Goal: Task Accomplishment & Management: Manage account settings

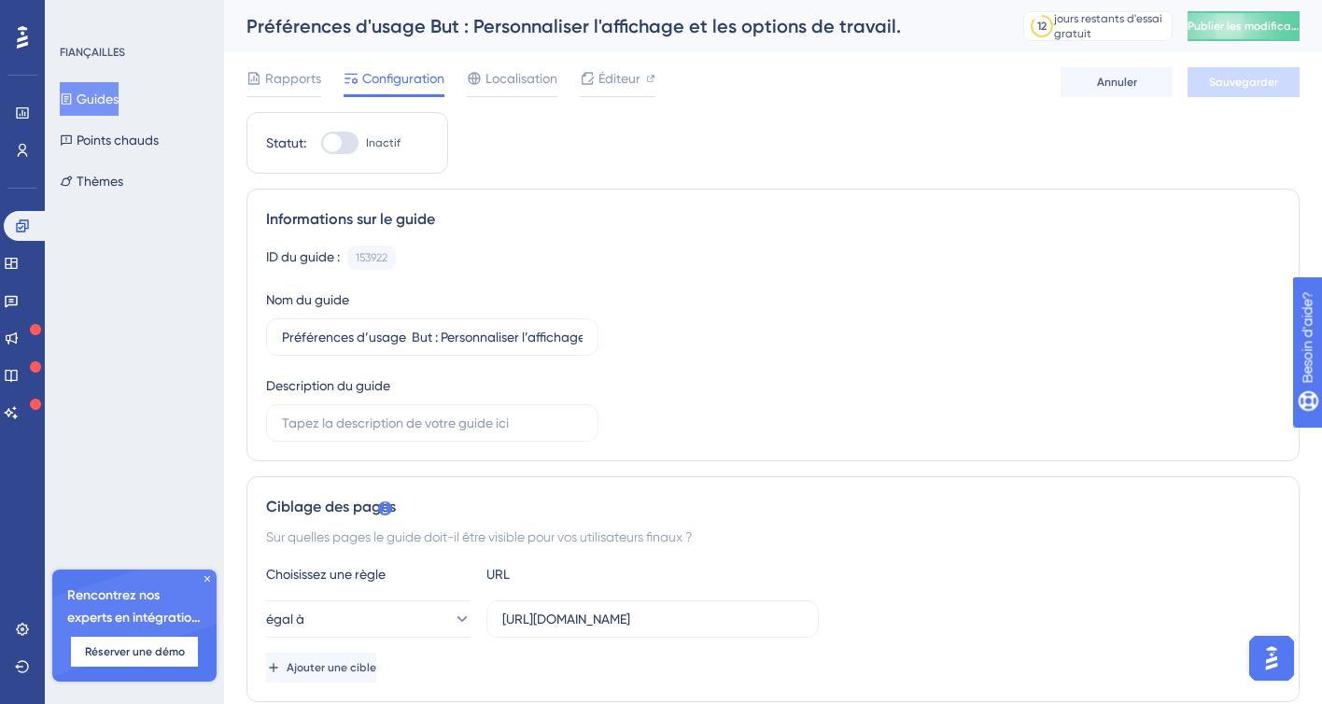
click at [339, 140] on div at bounding box center [332, 143] width 19 height 19
click at [321, 143] on input "Inactif" at bounding box center [320, 143] width 1 height 1
checkbox input "true"
click at [456, 31] on font "Préférences d'usage But : Personnaliser l'affichage et les options de travail." at bounding box center [574, 26] width 655 height 22
click at [1248, 14] on button "Publier les modifications" at bounding box center [1244, 26] width 112 height 30
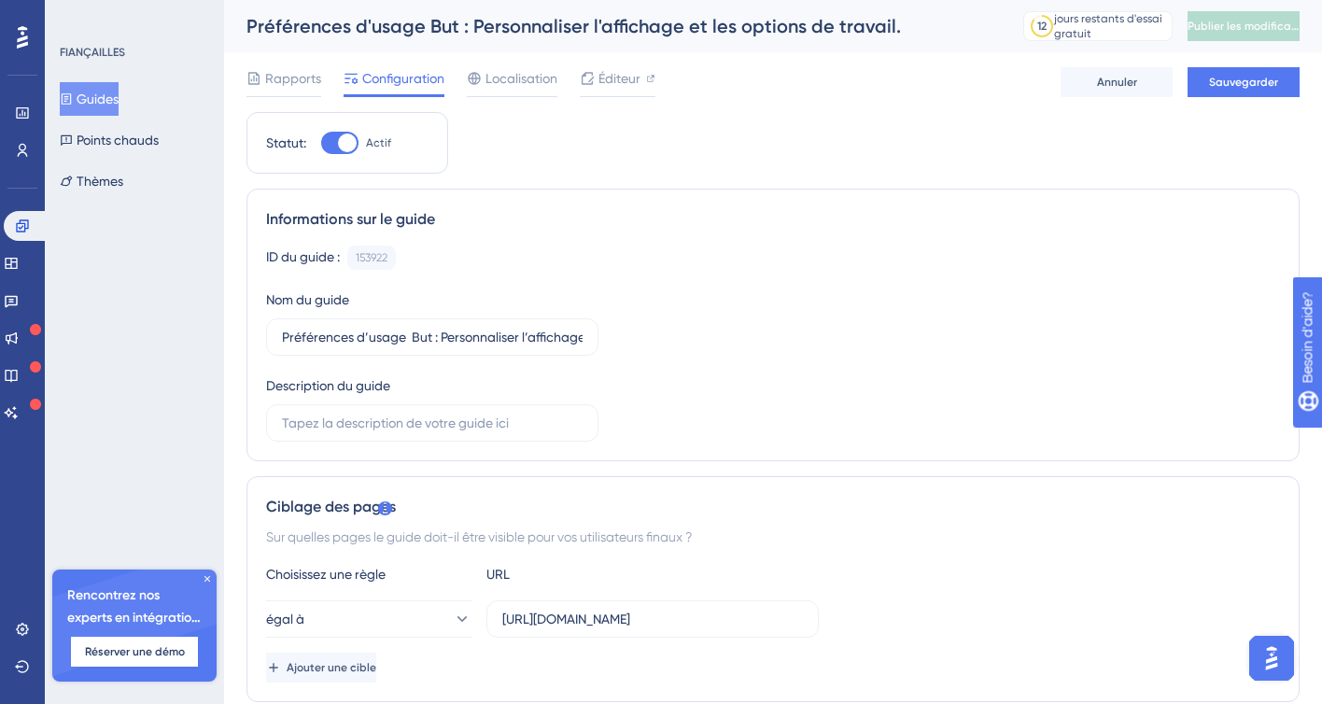
click at [651, 35] on font "Préférences d'usage But : Personnaliser l'affichage et les options de travail." at bounding box center [574, 26] width 655 height 22
click at [440, 22] on font "Préférences d'usage But : Personnaliser l'affichage et les options de travail." at bounding box center [574, 26] width 655 height 22
click at [1240, 83] on font "Sauvegarder" at bounding box center [1243, 82] width 69 height 13
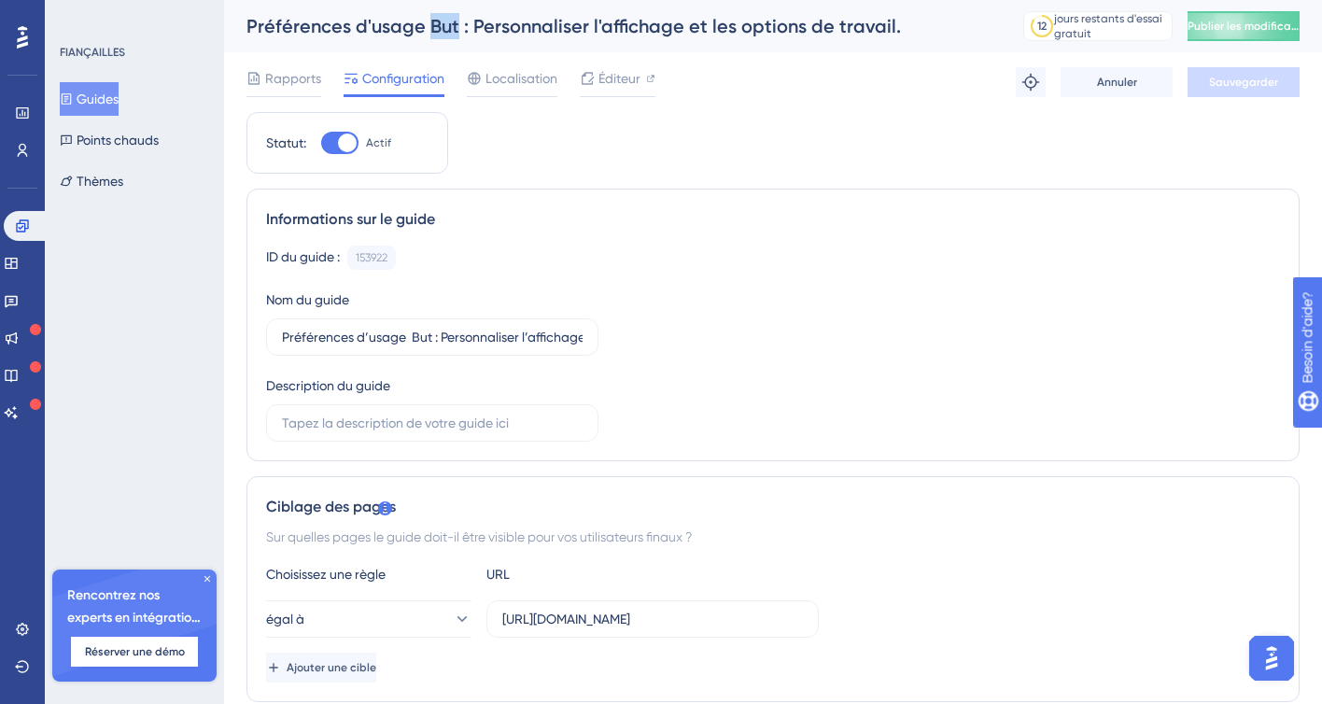
click at [109, 99] on font "Guides" at bounding box center [98, 99] width 42 height 15
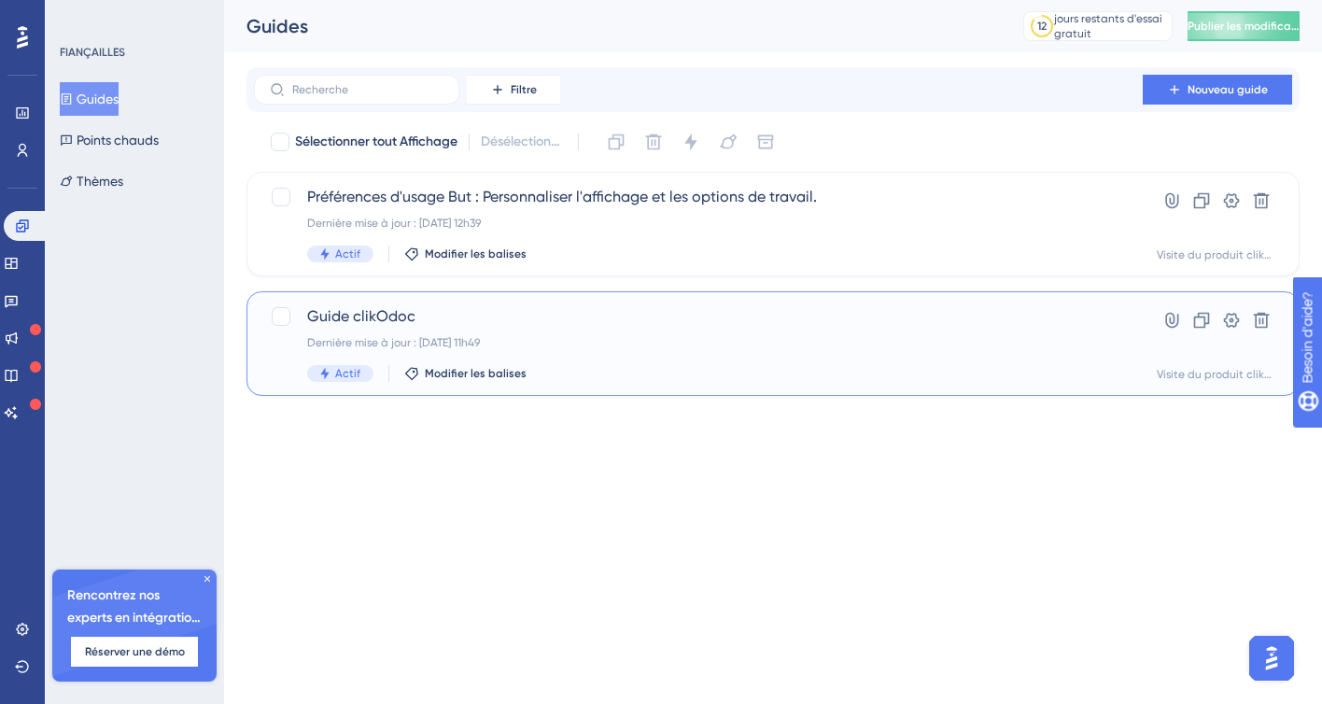
click at [423, 320] on span "Guide clikOdoc" at bounding box center [698, 316] width 783 height 22
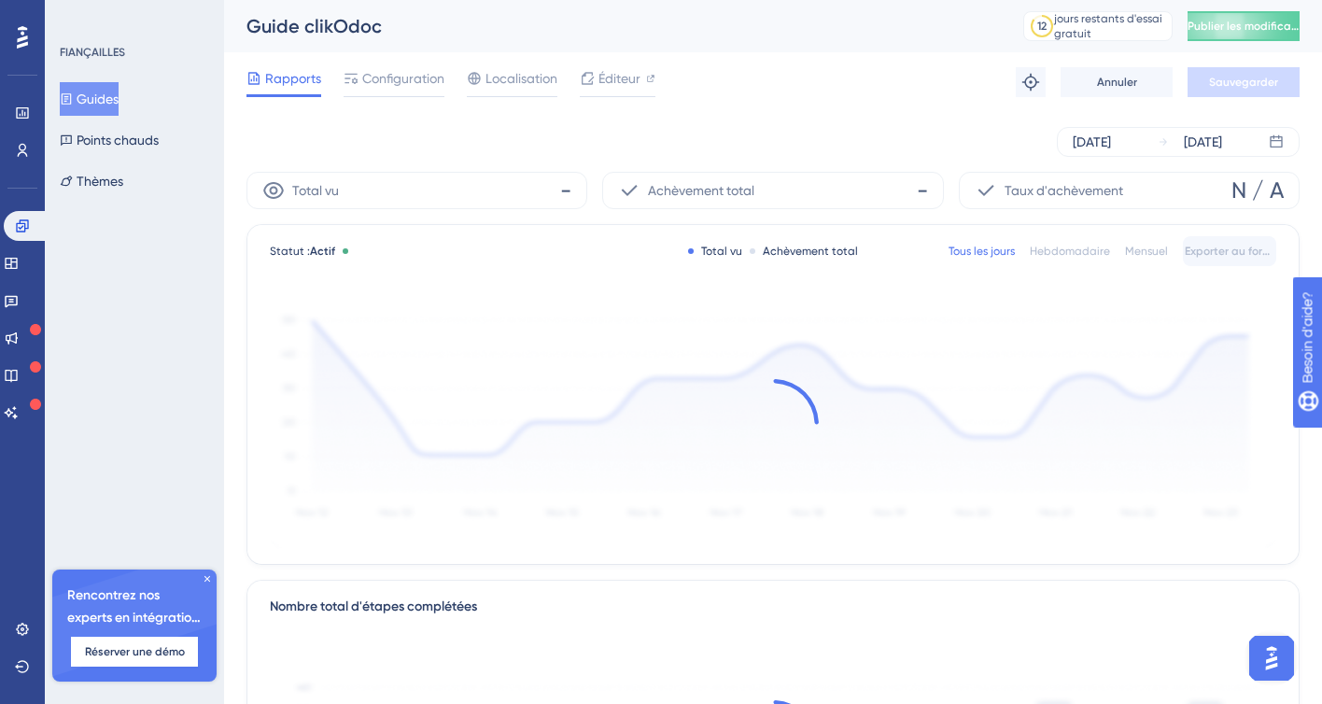
click at [119, 102] on font "Guides" at bounding box center [98, 99] width 42 height 15
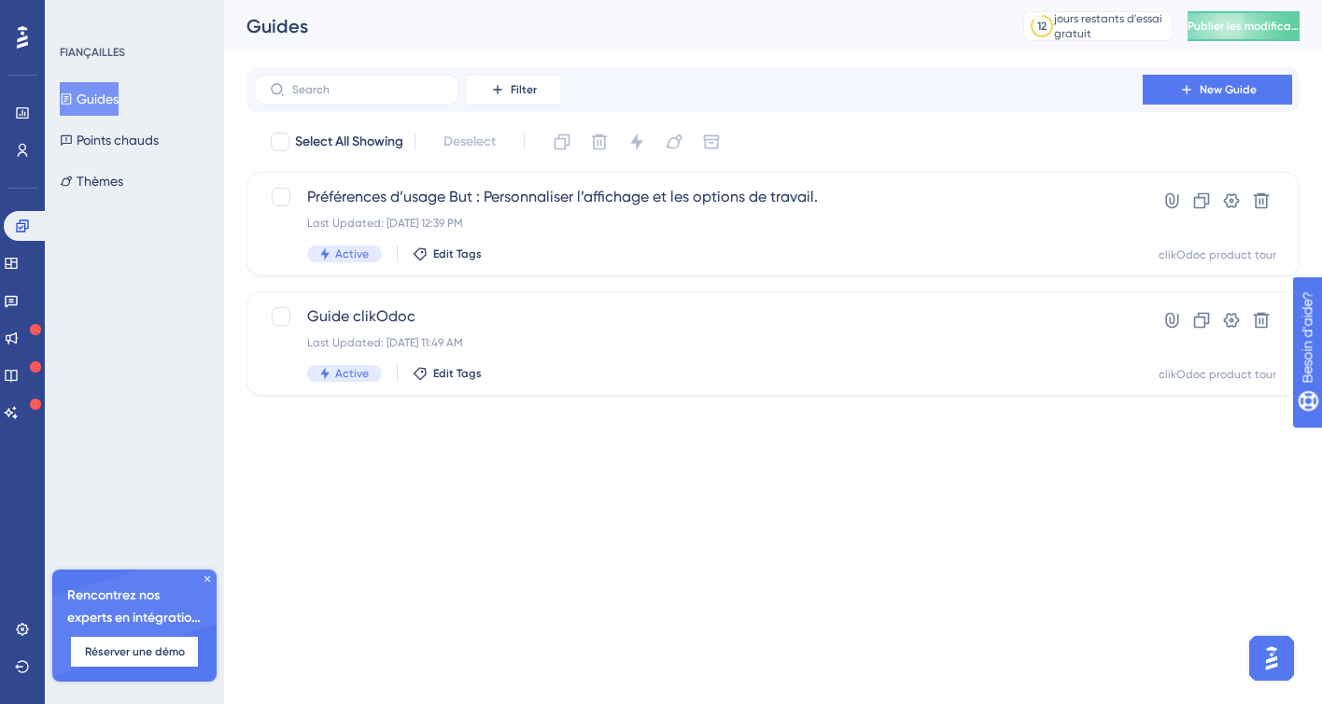
click at [119, 102] on font "Guides" at bounding box center [98, 99] width 42 height 15
click at [1229, 323] on icon at bounding box center [1231, 320] width 19 height 19
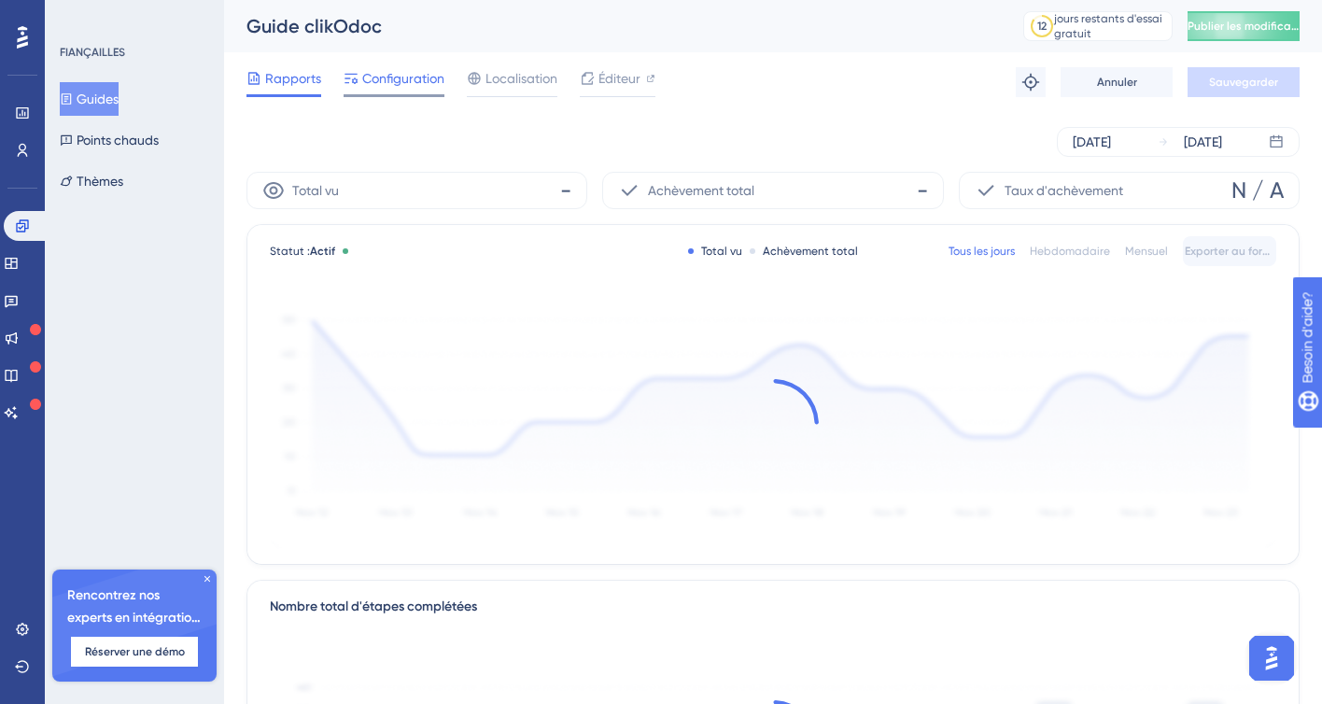
click at [377, 83] on font "Configuration" at bounding box center [403, 78] width 82 height 15
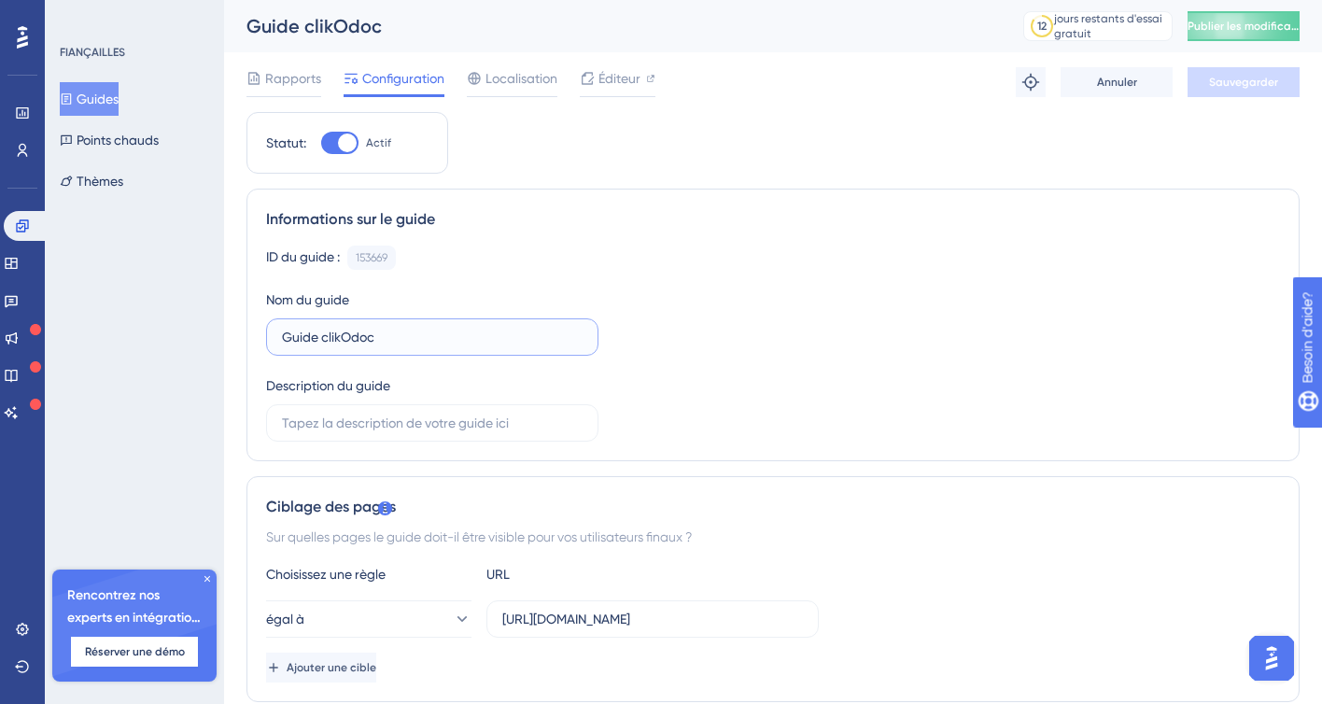
drag, startPoint x: 322, startPoint y: 336, endPoint x: 242, endPoint y: 336, distance: 80.3
type input "1er pas clikOdoc"
click at [1258, 92] on button "Sauvegarder" at bounding box center [1244, 82] width 112 height 30
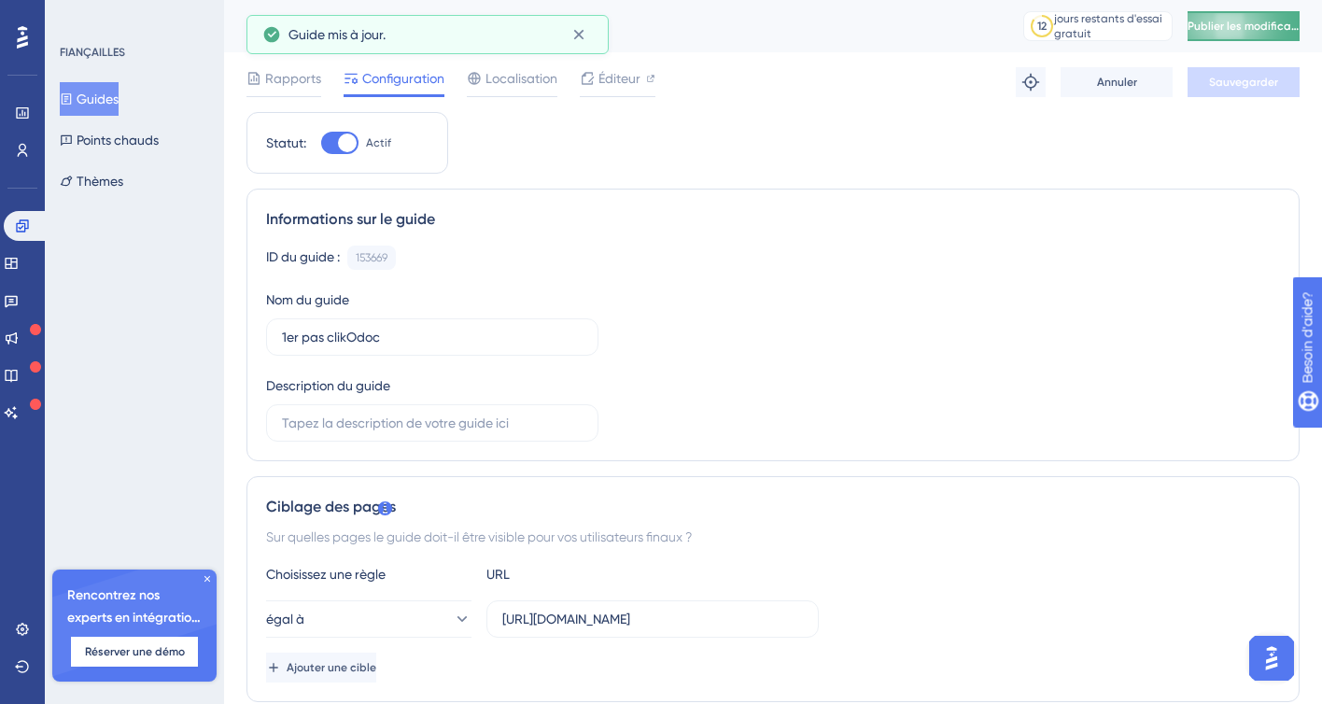
click at [1245, 25] on font "Publier les modifications" at bounding box center [1253, 26] width 130 height 13
click at [104, 106] on font "Guides" at bounding box center [98, 99] width 42 height 22
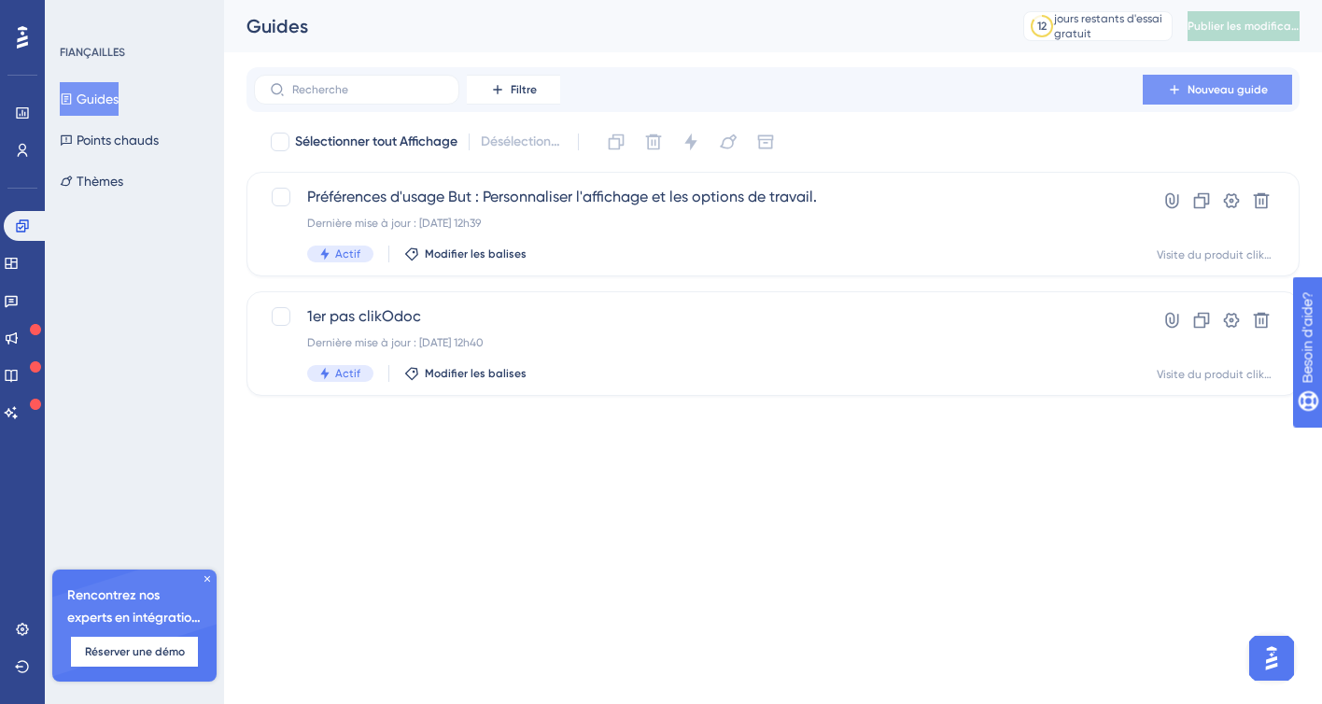
click at [1218, 92] on font "Nouveau guide" at bounding box center [1228, 89] width 80 height 13
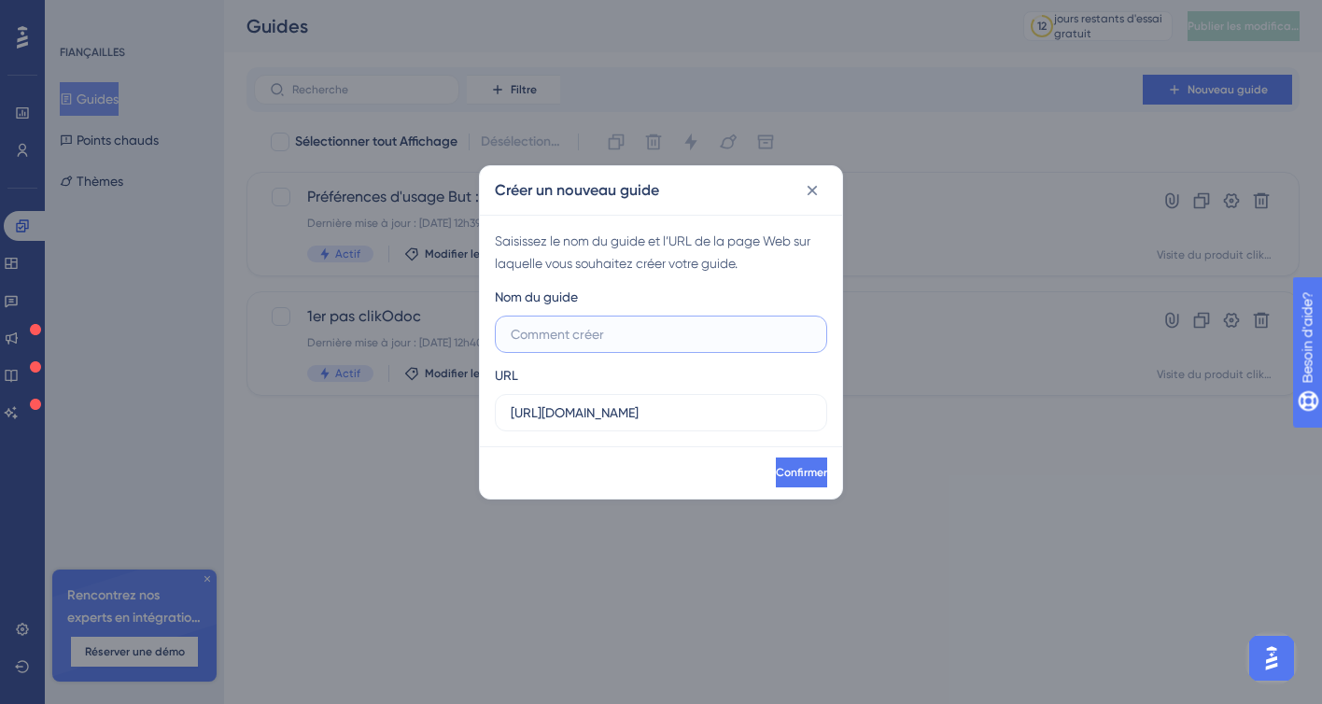
paste input "Réservation patient & gestion des RDV"
type input "Réservation patient & gestion des RDV"
click at [671, 412] on input "[URL][DOMAIN_NAME]" at bounding box center [661, 412] width 301 height 21
paste input "/account/preferences/patient"
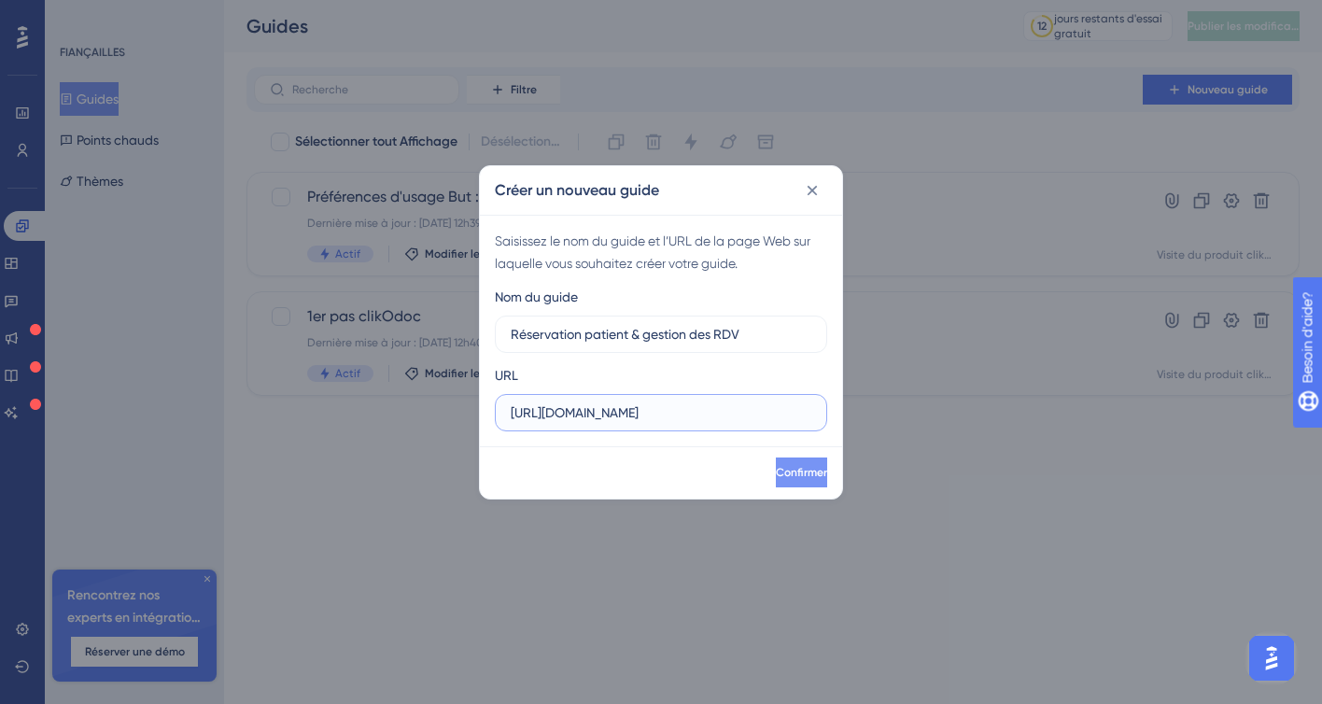
type input "https://app.clikodoc.com/account/preferences/patient"
click at [777, 480] on button "Confirmer" at bounding box center [801, 473] width 51 height 30
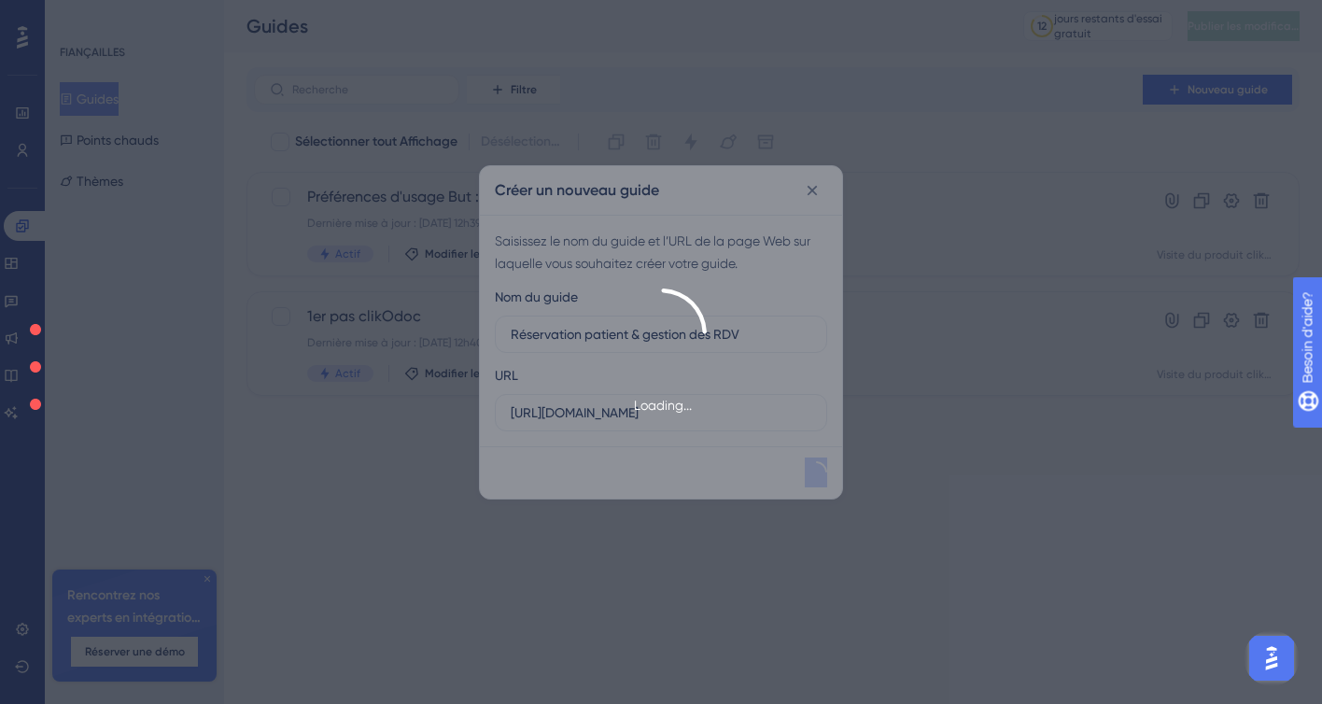
scroll to position [0, 0]
